Goal: Communication & Community: Share content

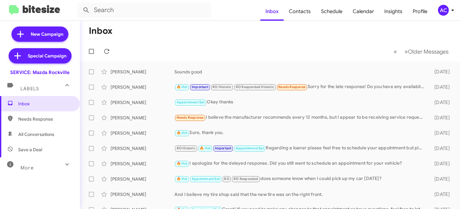
click at [443, 9] on div "AC" at bounding box center [443, 10] width 11 height 11
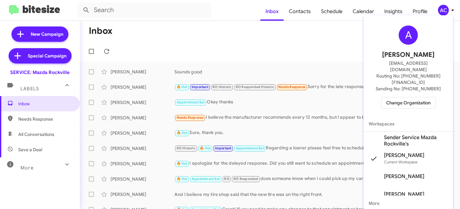
drag, startPoint x: 404, startPoint y: 81, endPoint x: 402, endPoint y: 84, distance: 3.4
click at [404, 82] on div "A [PERSON_NAME] [EMAIL_ADDRESS][DOMAIN_NAME] Routing No: [PHONE_NUMBER][FINANCI…" at bounding box center [408, 67] width 89 height 98
click at [401, 97] on button "Change Organization" at bounding box center [408, 103] width 55 height 12
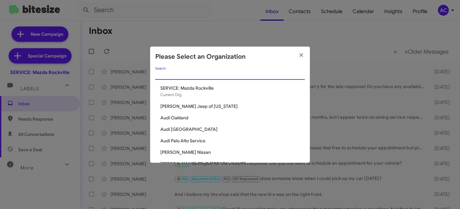
click at [168, 73] on input "Search" at bounding box center [230, 75] width 150 height 5
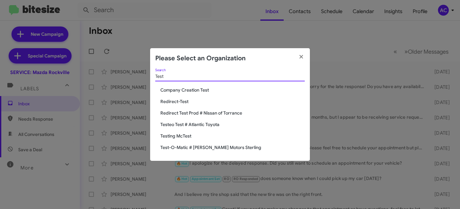
type input "Test"
click at [209, 145] on span "Test-O-Matic # [PERSON_NAME] Motors Sterling" at bounding box center [232, 147] width 144 height 6
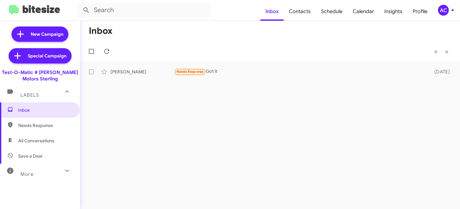
click at [453, 12] on icon at bounding box center [453, 10] width 8 height 8
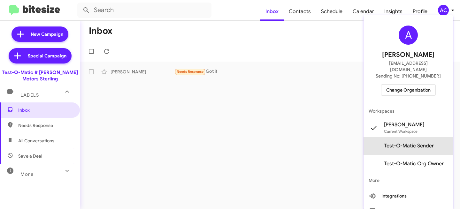
click at [414, 143] on span "Test-O-Matic Sender" at bounding box center [409, 146] width 50 height 6
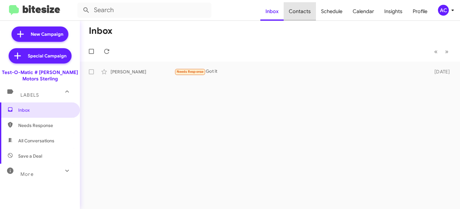
click at [305, 18] on span "Contacts" at bounding box center [300, 11] width 32 height 19
type input "in:groups"
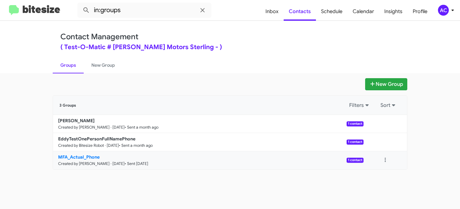
click at [90, 159] on b "MFA_Actual_Phone" at bounding box center [79, 157] width 42 height 6
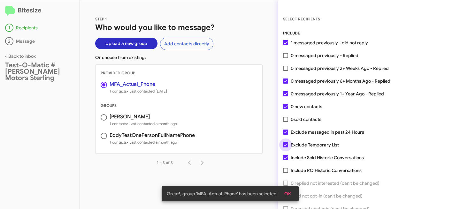
click at [301, 142] on span "Exclude Temporary List" at bounding box center [315, 145] width 48 height 8
click at [286, 148] on input "Exclude Temporary List" at bounding box center [285, 148] width 0 height 0
checkbox input "false"
click at [305, 134] on span "Exclude messaged in past 24 Hours" at bounding box center [327, 132] width 73 height 8
click at [286, 135] on input "Exclude messaged in past 24 Hours" at bounding box center [285, 135] width 0 height 0
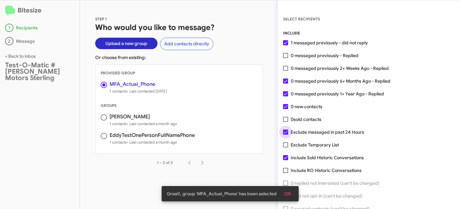
checkbox input "false"
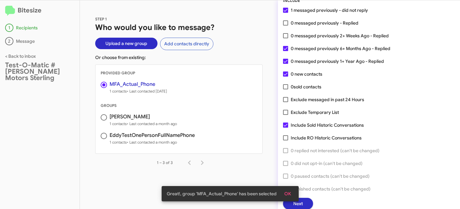
scroll to position [33, 0]
click at [307, 203] on button "Next" at bounding box center [298, 204] width 30 height 12
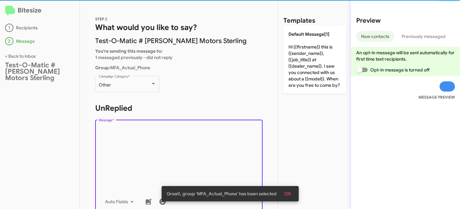
click at [154, 138] on textarea "Message *" at bounding box center [179, 158] width 161 height 65
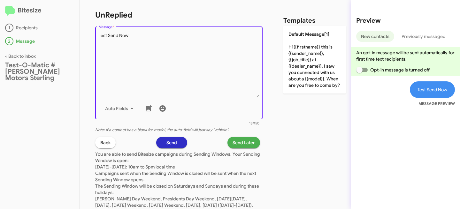
scroll to position [65, 0]
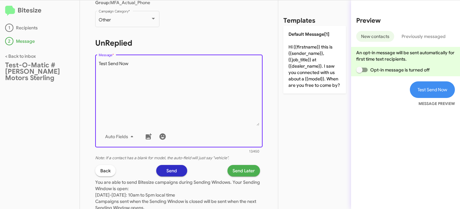
type textarea "Test Send Now"
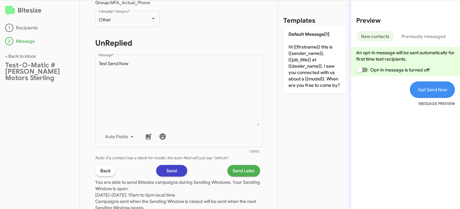
click at [171, 173] on span "Send" at bounding box center [171, 171] width 11 height 12
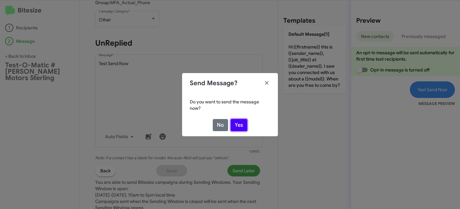
click at [236, 126] on button "Yes" at bounding box center [239, 125] width 17 height 12
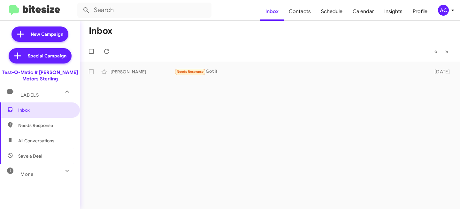
click at [42, 169] on div "More" at bounding box center [33, 172] width 57 height 12
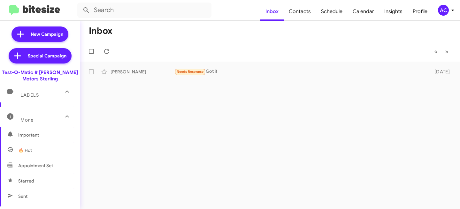
scroll to position [111, 0]
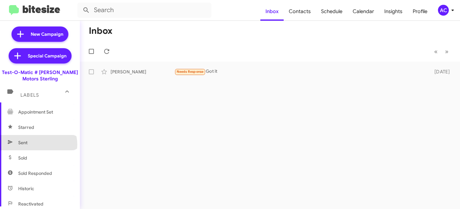
click at [38, 145] on span "Sent" at bounding box center [40, 142] width 80 height 15
type input "in:sent"
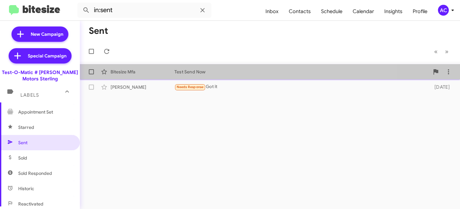
click at [226, 74] on div "Test Send Now" at bounding box center [301, 72] width 255 height 6
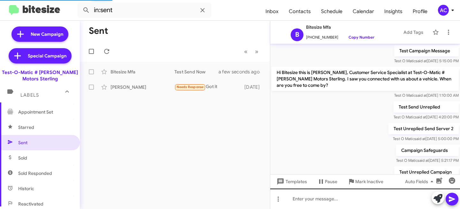
scroll to position [162, 0]
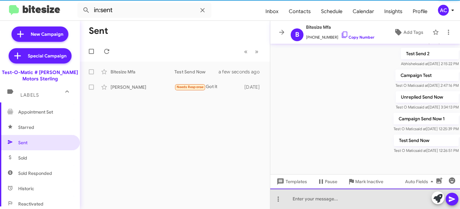
click at [304, 197] on div at bounding box center [365, 199] width 190 height 20
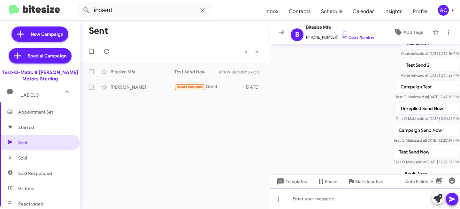
scroll to position [185, 0]
